Goal: Information Seeking & Learning: Learn about a topic

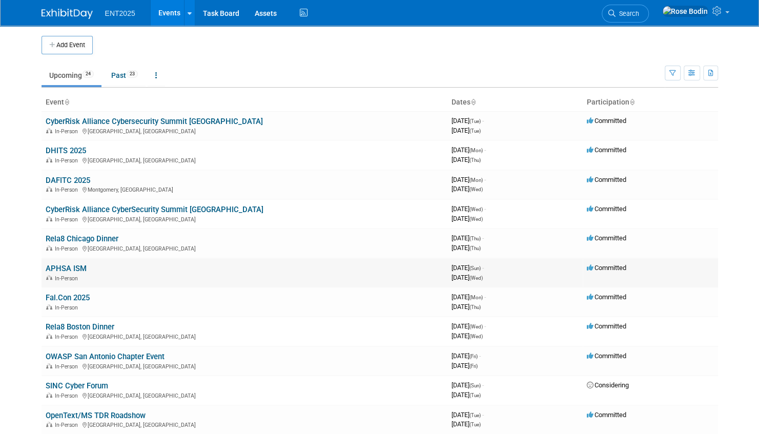
drag, startPoint x: 98, startPoint y: 267, endPoint x: 42, endPoint y: 267, distance: 55.9
click at [42, 267] on td "APHSA ISM In-Person" at bounding box center [245, 272] width 406 height 29
copy link "APHSA ISM"
click at [151, 275] on div "In-Person" at bounding box center [245, 278] width 398 height 8
click at [66, 267] on link "APHSA ISM" at bounding box center [66, 268] width 41 height 9
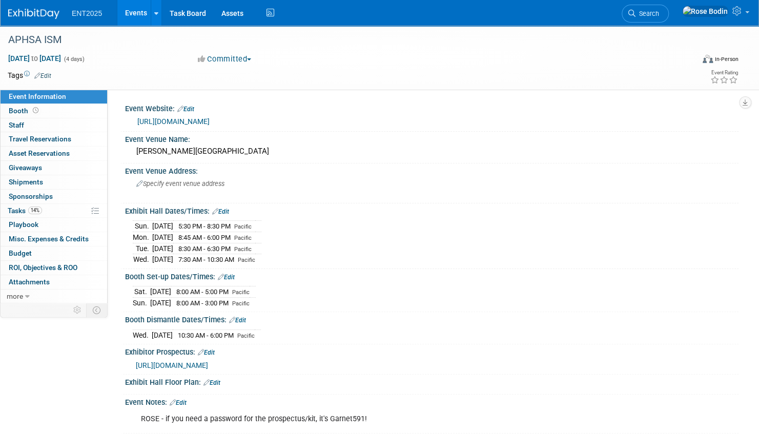
click at [132, 10] on link "Events" at bounding box center [135, 13] width 37 height 26
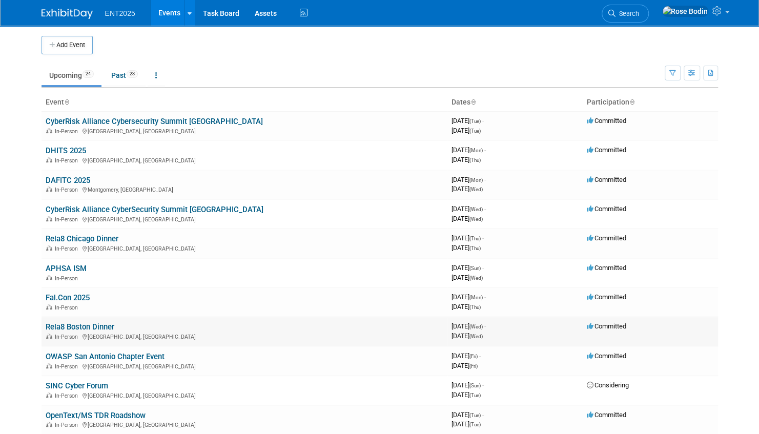
drag, startPoint x: 117, startPoint y: 323, endPoint x: 45, endPoint y: 325, distance: 72.3
click at [45, 325] on td "Rela8 Boston Dinner In-Person Waltham, MA" at bounding box center [245, 331] width 406 height 29
copy link "Rela8 Boston Dinner"
click at [167, 355] on td "OWASP San Antonio Chapter Event In-Person San Antonio, TX" at bounding box center [245, 361] width 406 height 29
drag, startPoint x: 165, startPoint y: 355, endPoint x: 44, endPoint y: 356, distance: 121.5
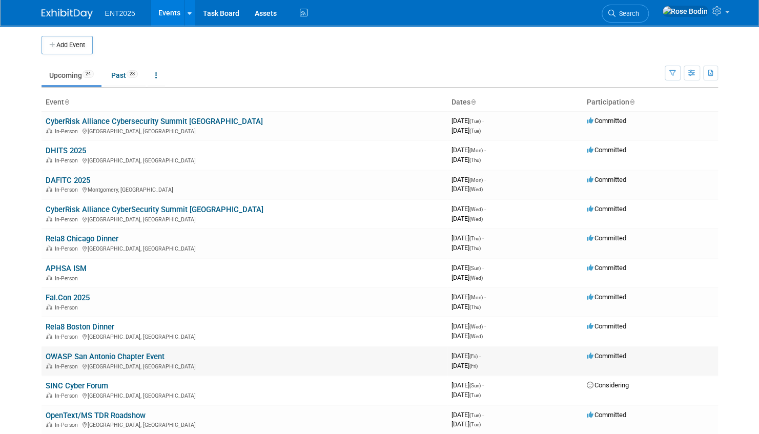
click at [44, 356] on td "OWASP San Antonio Chapter Event In-Person San Antonio, TX" at bounding box center [245, 361] width 406 height 29
copy link "OWASP San Antonio Chapter Event"
click at [127, 386] on td "SINC Cyber Forum In-Person Miami, FL" at bounding box center [245, 390] width 406 height 29
drag, startPoint x: 111, startPoint y: 388, endPoint x: 45, endPoint y: 385, distance: 66.2
click at [45, 385] on td "SINC Cyber Forum In-Person Miami, FL" at bounding box center [245, 390] width 406 height 29
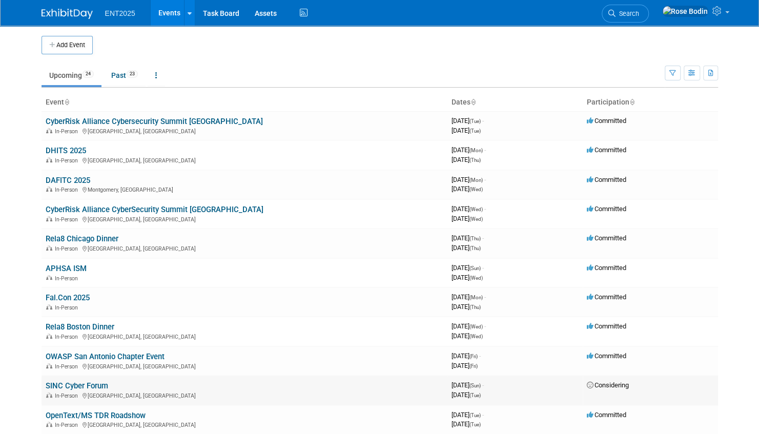
copy link "SINC Cyber Forum"
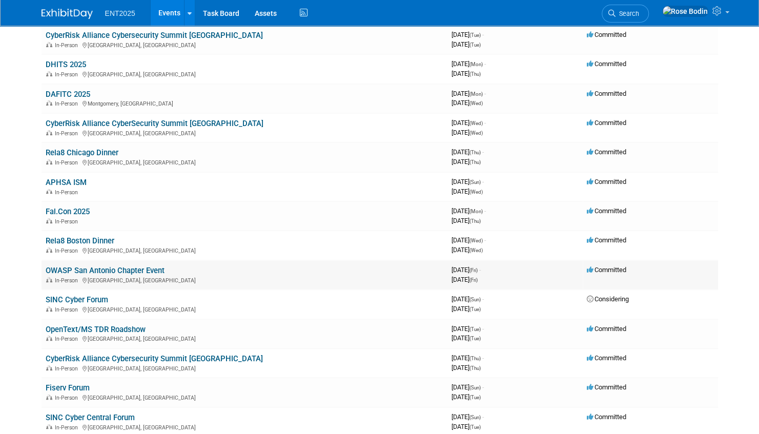
scroll to position [103, 0]
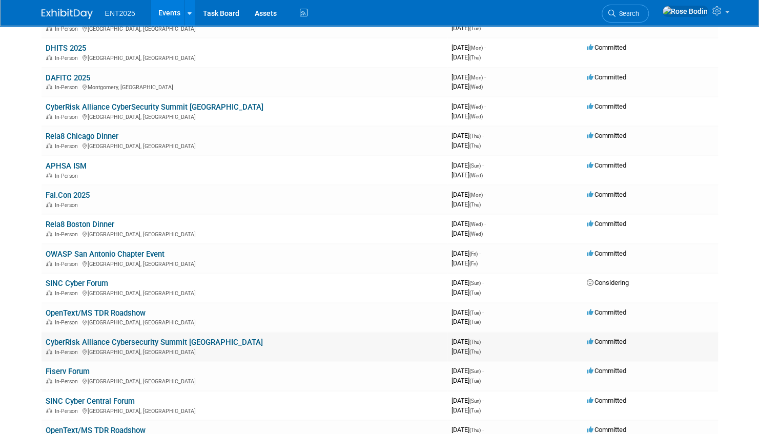
click at [261, 348] on div "In-Person Philadelphia, PA" at bounding box center [245, 352] width 398 height 8
drag, startPoint x: 231, startPoint y: 341, endPoint x: 43, endPoint y: 341, distance: 188.1
click at [43, 341] on td "CyberRisk Alliance Cybersecurity Summit Philadelphia In-Person Philadelphia, PA" at bounding box center [245, 346] width 406 height 29
copy link "CyberRisk Alliance Cybersecurity Summit [GEOGRAPHIC_DATA]"
click at [98, 369] on td "Fiserv Forum In-Person Las Vegas, NV" at bounding box center [245, 375] width 406 height 29
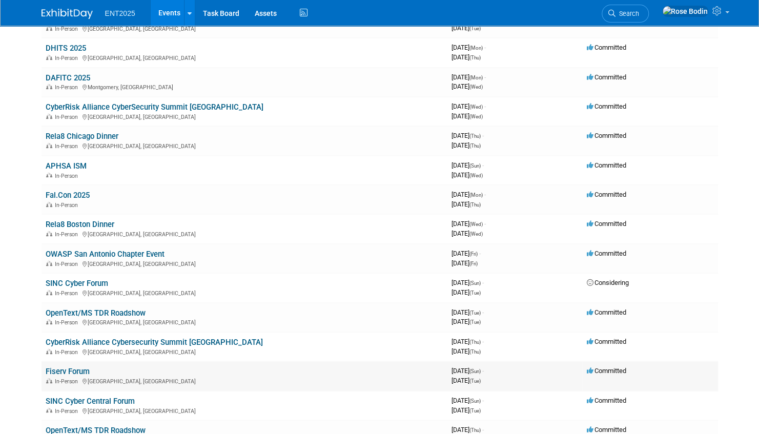
drag, startPoint x: 94, startPoint y: 371, endPoint x: 44, endPoint y: 370, distance: 50.8
click at [44, 370] on td "Fiserv Forum In-Person Las Vegas, NV" at bounding box center [245, 375] width 406 height 29
copy link "Fiserv Forum"
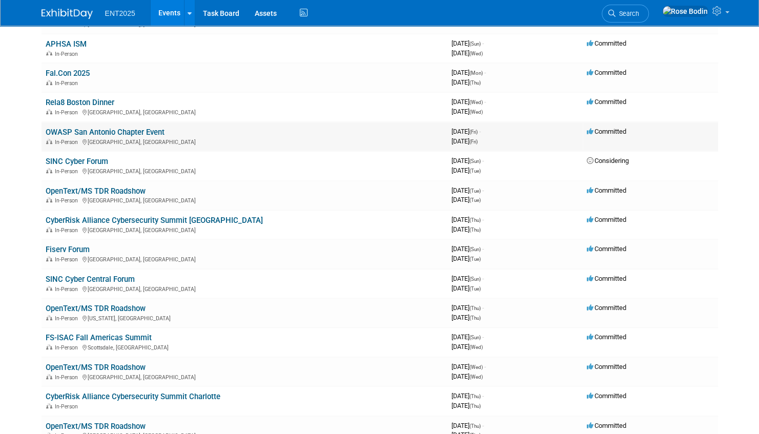
scroll to position [256, 0]
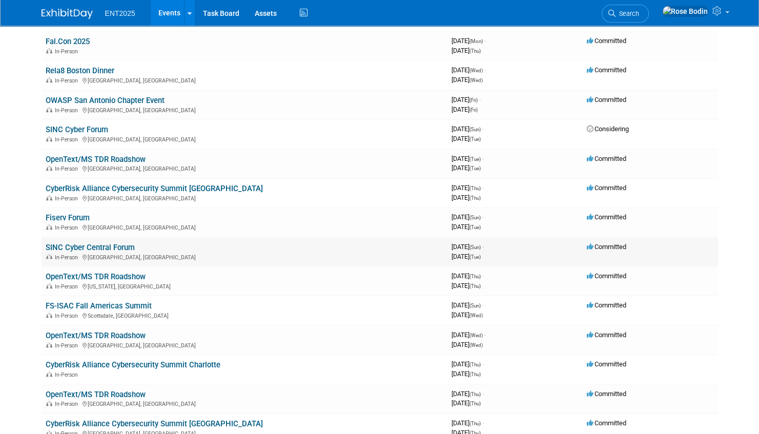
click at [141, 247] on td "SINC Cyber Central Forum In-Person Austin, TX" at bounding box center [245, 251] width 406 height 29
drag, startPoint x: 137, startPoint y: 247, endPoint x: 47, endPoint y: 249, distance: 90.2
click at [47, 249] on td "SINC Cyber Central Forum In-Person Austin, TX" at bounding box center [245, 251] width 406 height 29
copy link "SINC Cyber Central Forum"
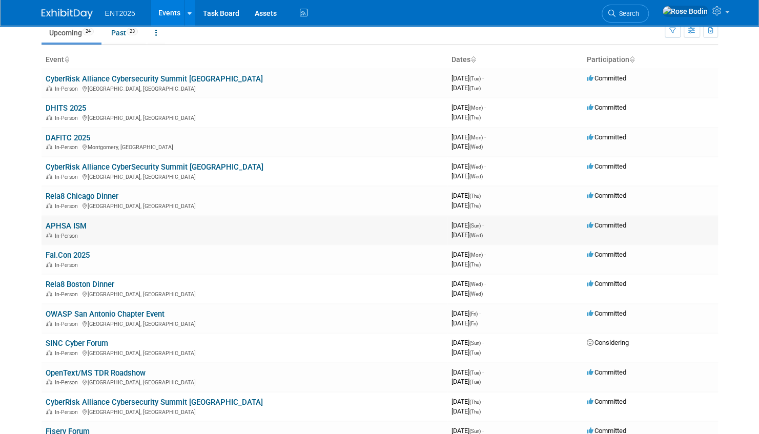
scroll to position [0, 0]
